Goal: Information Seeking & Learning: Learn about a topic

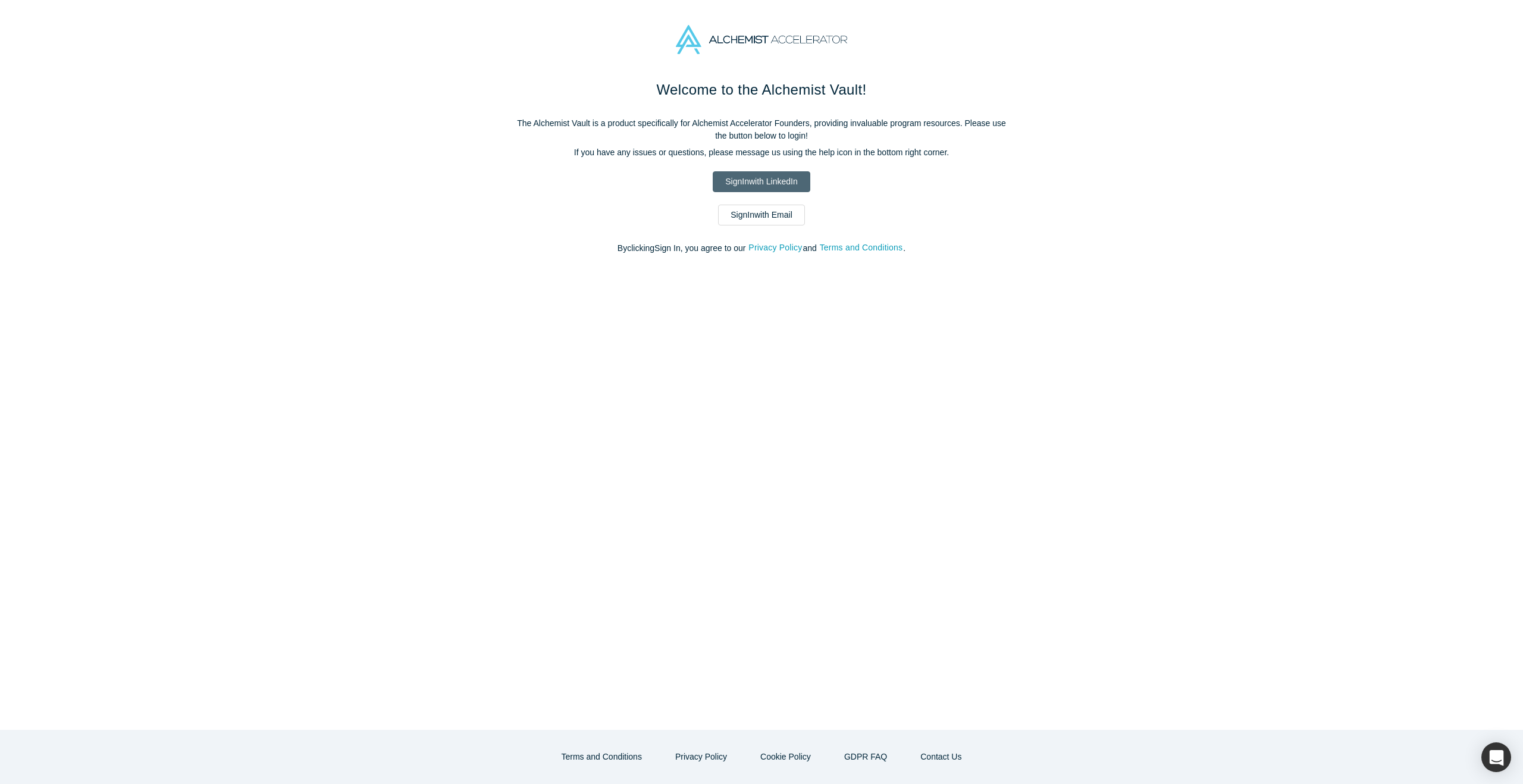
click at [774, 181] on link "Sign In with LinkedIn" at bounding box center [761, 182] width 97 height 21
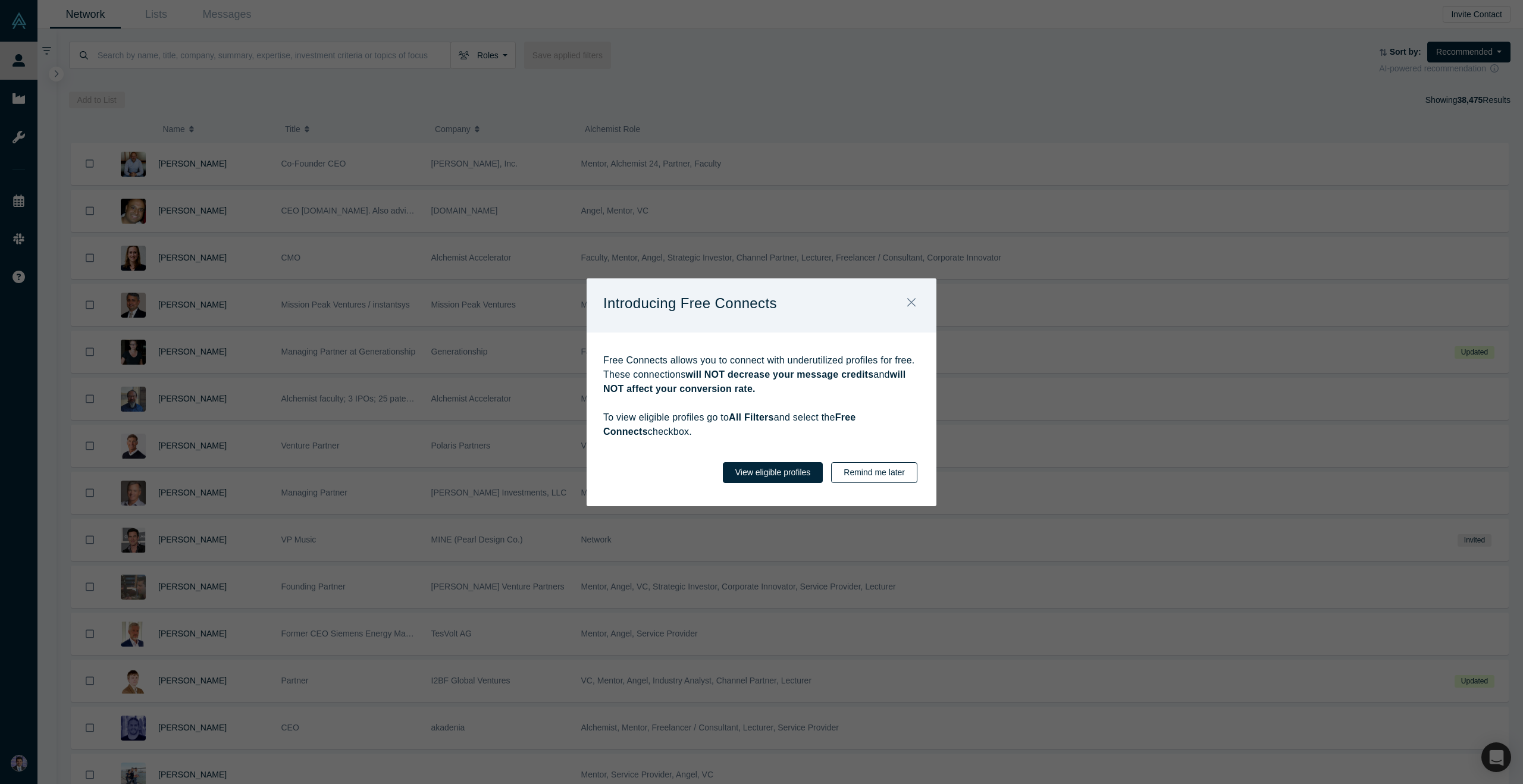
click at [873, 475] on button "Remind me later" at bounding box center [875, 473] width 87 height 21
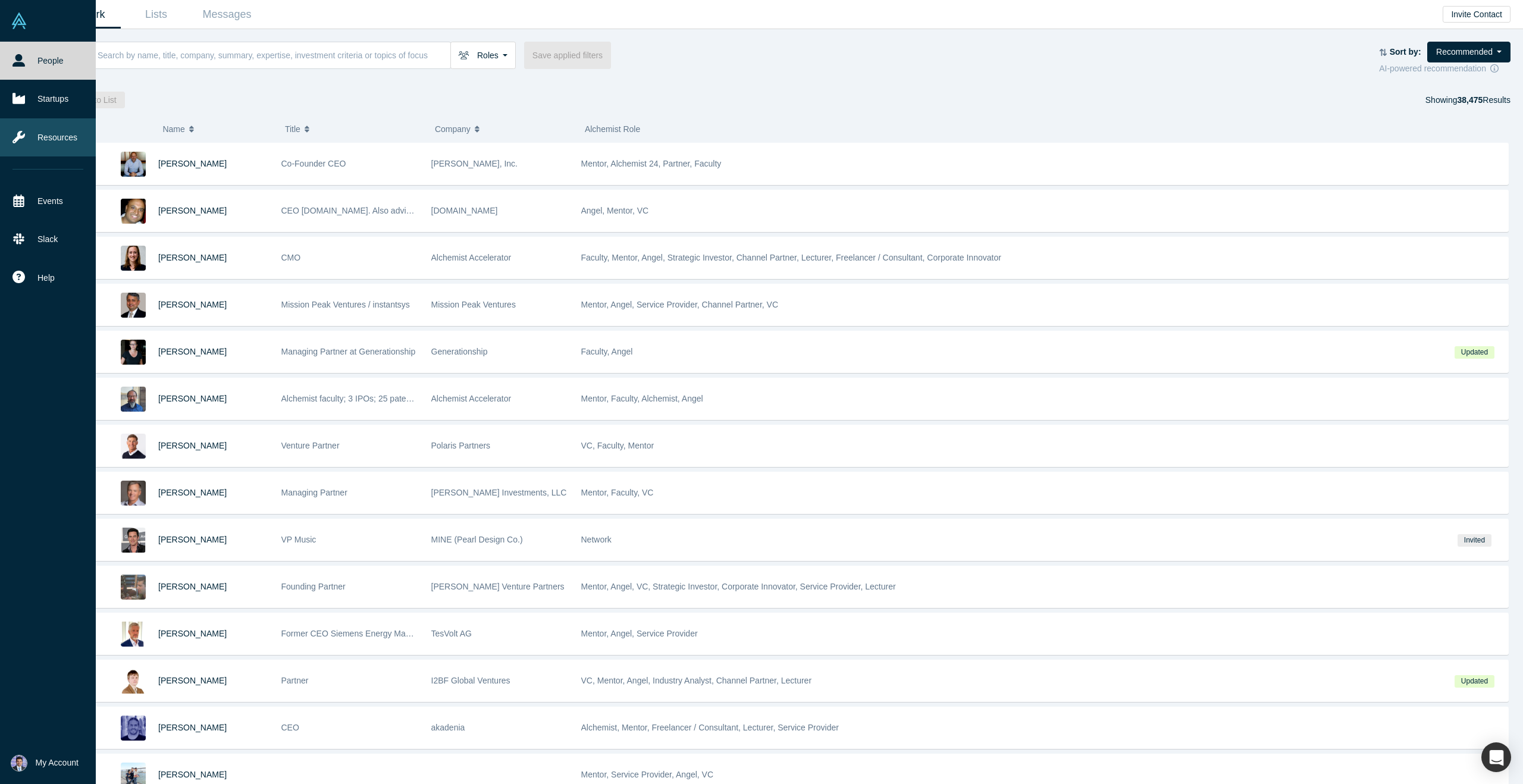
click at [46, 142] on link "Resources" at bounding box center [48, 137] width 96 height 38
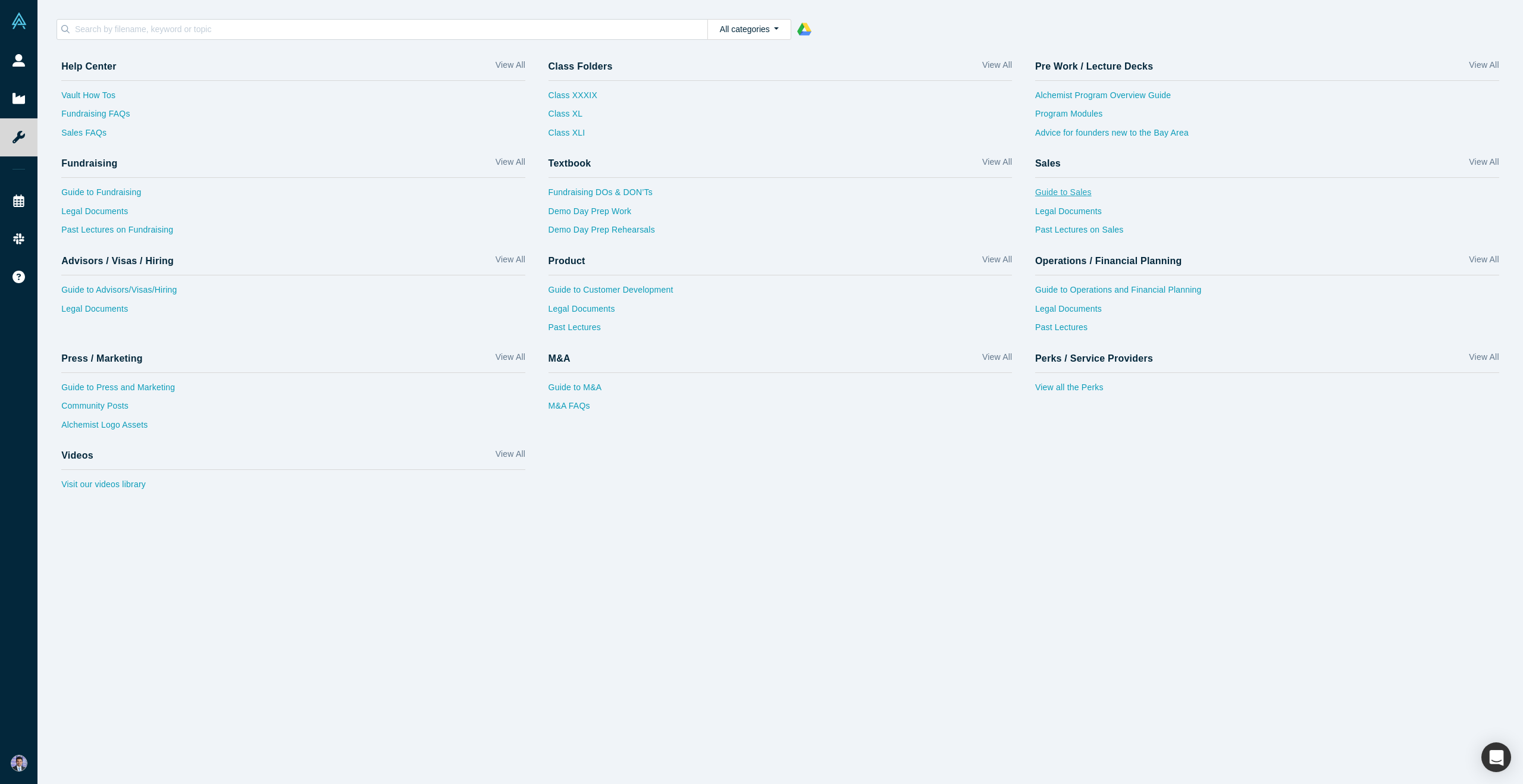
click at [1081, 193] on link "Guide to Sales" at bounding box center [1267, 196] width 464 height 19
click at [1068, 228] on link "Past Lectures on Sales" at bounding box center [1267, 233] width 464 height 19
click at [1077, 208] on link "Legal Documents" at bounding box center [1267, 214] width 464 height 19
